Goal: Task Accomplishment & Management: Manage account settings

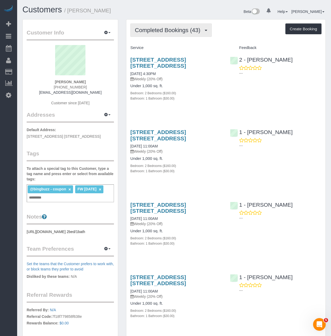
click at [163, 26] on button "Completed Bookings (43)" at bounding box center [170, 29] width 81 height 13
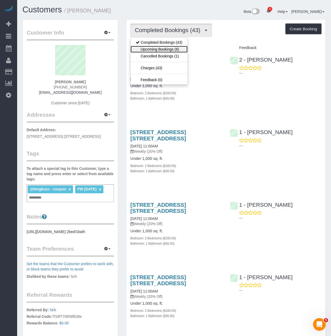
click at [157, 50] on link "Upcoming Bookings (6)" at bounding box center [158, 49] width 57 height 7
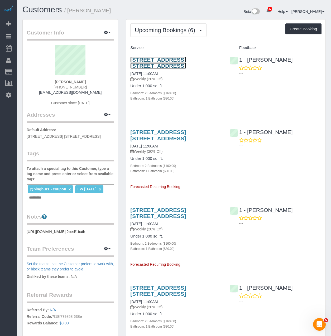
click at [177, 61] on link "81 Fleet Place, Apt. 3j, Brooklyn, NY 11201" at bounding box center [158, 63] width 56 height 12
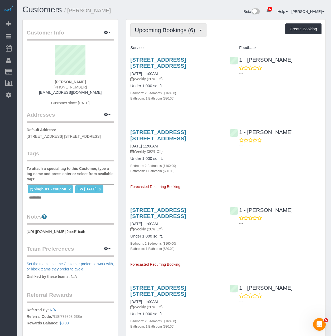
click at [167, 30] on span "Upcoming Bookings (6)" at bounding box center [166, 30] width 63 height 7
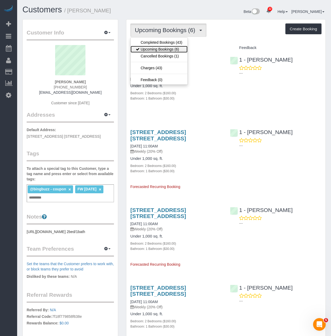
click at [159, 46] on link "Upcoming Bookings (6)" at bounding box center [158, 49] width 57 height 7
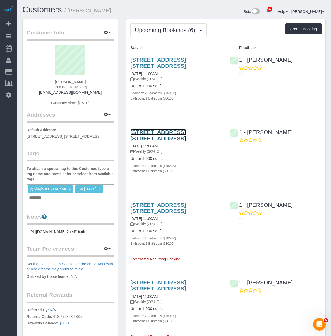
click at [157, 134] on link "81 Fleet Place, Apt. 3j, Brooklyn, NY 11201" at bounding box center [158, 135] width 56 height 12
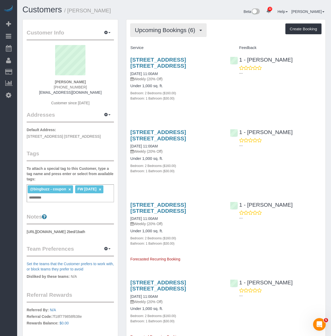
click at [168, 34] on button "Upcoming Bookings (6)" at bounding box center [168, 29] width 76 height 13
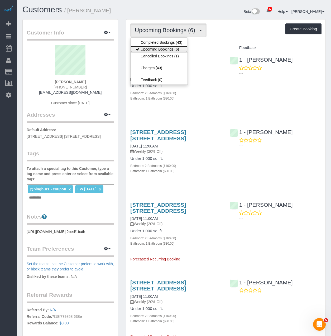
click at [166, 50] on link "Upcoming Bookings (6)" at bounding box center [158, 49] width 57 height 7
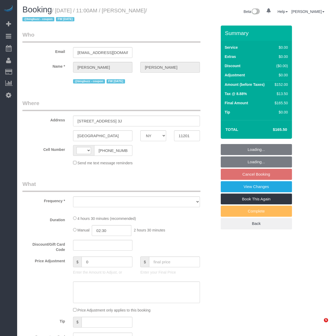
select select "NY"
select select "string:[GEOGRAPHIC_DATA]"
select select "object:810"
select select "string:stripe-pm_1QIB3I4VGloSiKo71y7zcdOm"
select select "number:89"
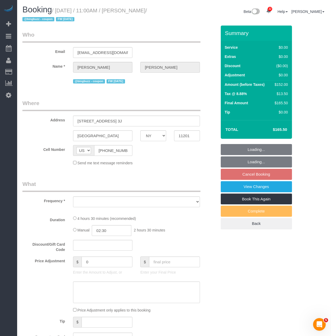
select select "number:90"
select select "number:15"
select select "number:6"
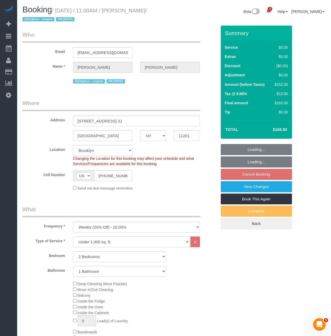
select select "object:1487"
select select "spot4"
select select "2"
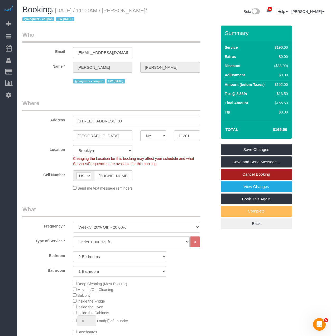
click at [250, 173] on link "Cancel Booking" at bounding box center [256, 174] width 71 height 11
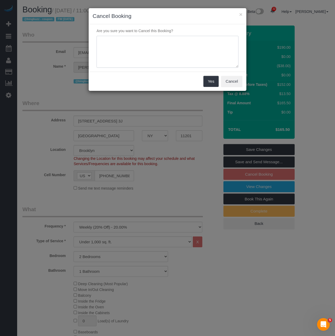
click at [127, 46] on textarea at bounding box center [167, 52] width 142 height 32
type textarea "Customer Re"
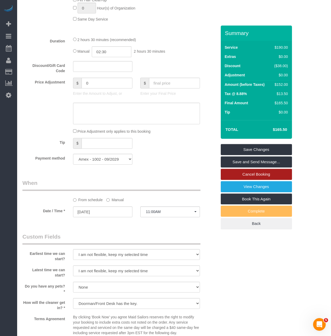
scroll to position [369, 0]
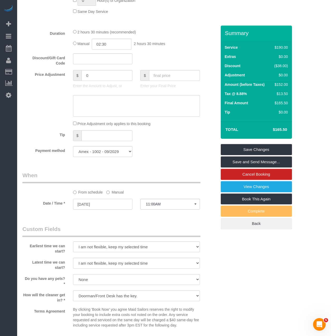
click at [89, 206] on input "09/22/2025" at bounding box center [103, 204] width 60 height 11
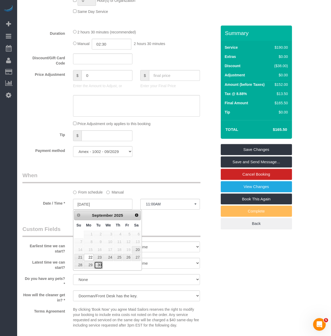
click at [100, 266] on link "30" at bounding box center [98, 265] width 8 height 7
type input "09/30/2025"
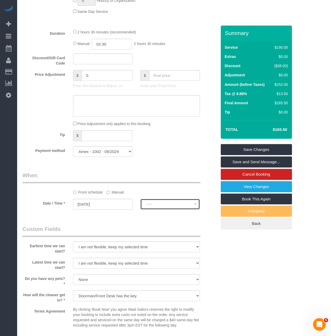
click at [144, 207] on button "--:--" at bounding box center [170, 204] width 60 height 11
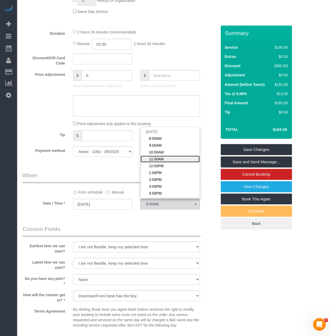
click at [155, 159] on span "11:00AM" at bounding box center [156, 159] width 15 height 5
select select "spot64"
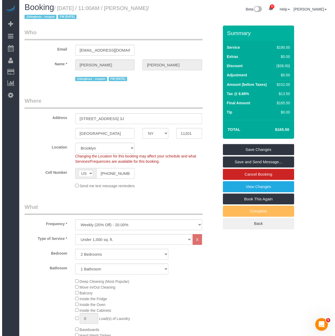
scroll to position [0, 0]
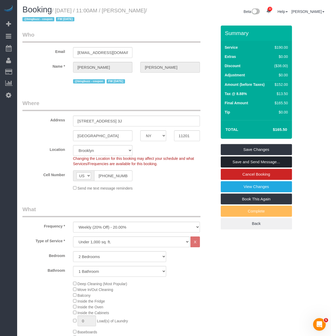
click at [234, 164] on link "Save and Send Message..." at bounding box center [256, 162] width 71 height 11
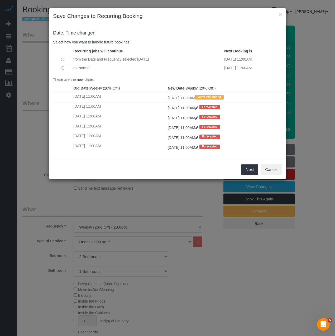
click at [64, 61] on td at bounding box center [62, 59] width 19 height 9
click at [245, 166] on button "Next" at bounding box center [249, 169] width 17 height 11
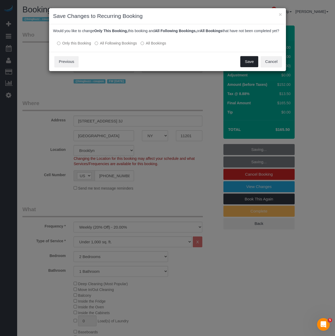
click at [242, 67] on button "Save" at bounding box center [249, 61] width 18 height 11
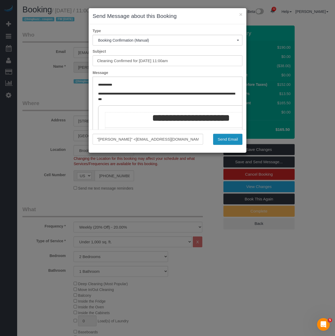
click at [230, 141] on button "Send Email" at bounding box center [227, 139] width 29 height 11
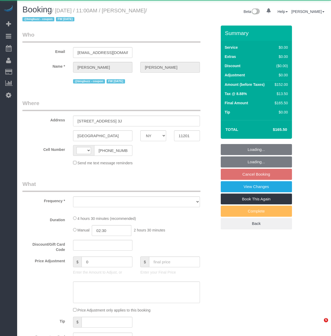
select select "NY"
select select "string:[GEOGRAPHIC_DATA]"
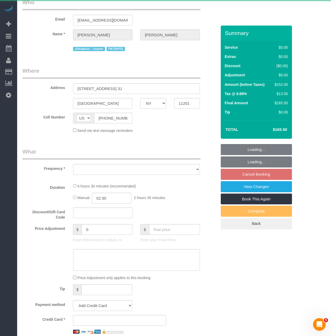
select select "object:810"
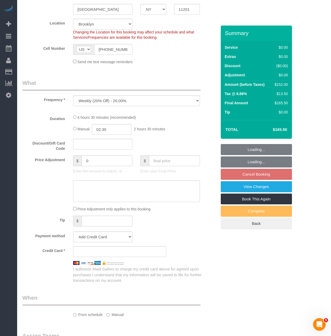
scroll to position [132, 0]
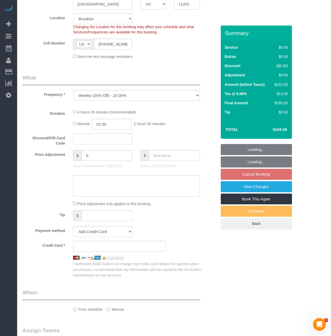
select select "string:stripe-pm_1QIB3I4VGloSiKo71y7zcdOm"
select select "2"
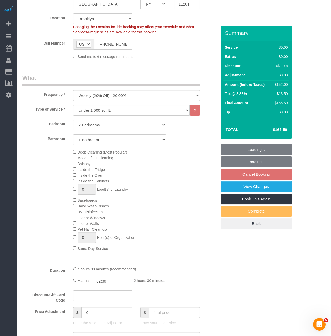
select select "object:919"
select select "number:89"
select select "number:90"
select select "number:15"
select select "number:6"
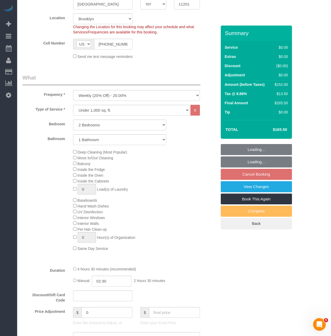
select select "2"
select select "spot4"
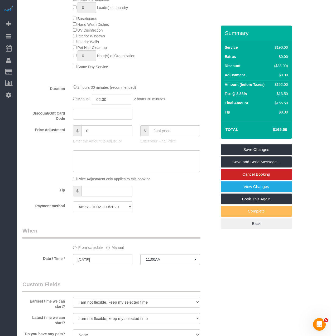
scroll to position [316, 0]
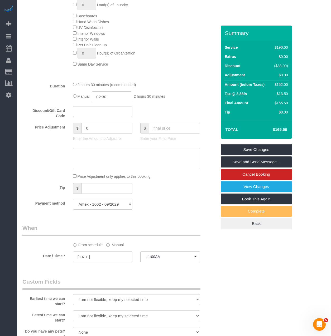
click at [106, 257] on input "[DATE]" at bounding box center [103, 257] width 60 height 11
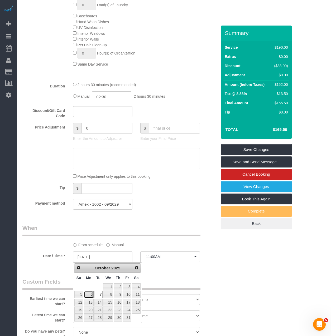
click at [90, 295] on link "6" at bounding box center [89, 294] width 10 height 7
type input "[DATE]"
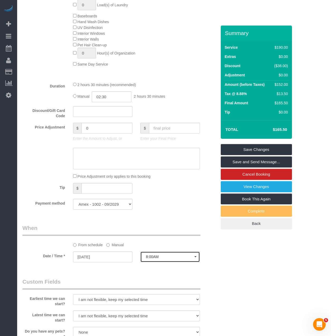
click at [172, 260] on button "8:00AM" at bounding box center [170, 257] width 60 height 11
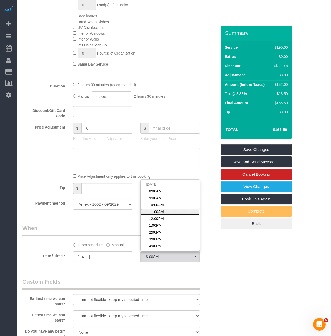
click at [166, 210] on link "11:00AM" at bounding box center [169, 211] width 59 height 7
select select "spot64"
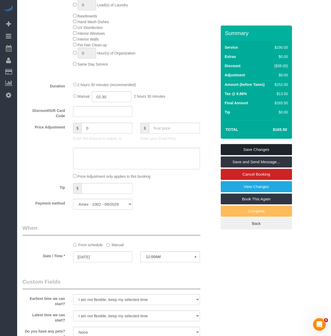
click at [243, 148] on link "Save Changes" at bounding box center [256, 149] width 71 height 11
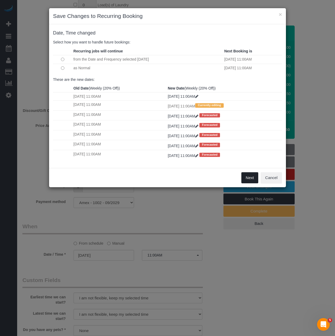
click at [247, 177] on button "Next" at bounding box center [249, 177] width 17 height 11
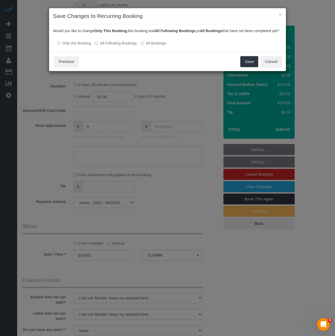
click at [98, 46] on label "All Following Bookings" at bounding box center [116, 43] width 42 height 5
click at [243, 67] on button "Save" at bounding box center [249, 61] width 18 height 11
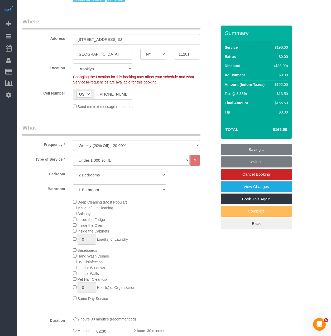
scroll to position [79, 0]
